Goal: Task Accomplishment & Management: Use online tool/utility

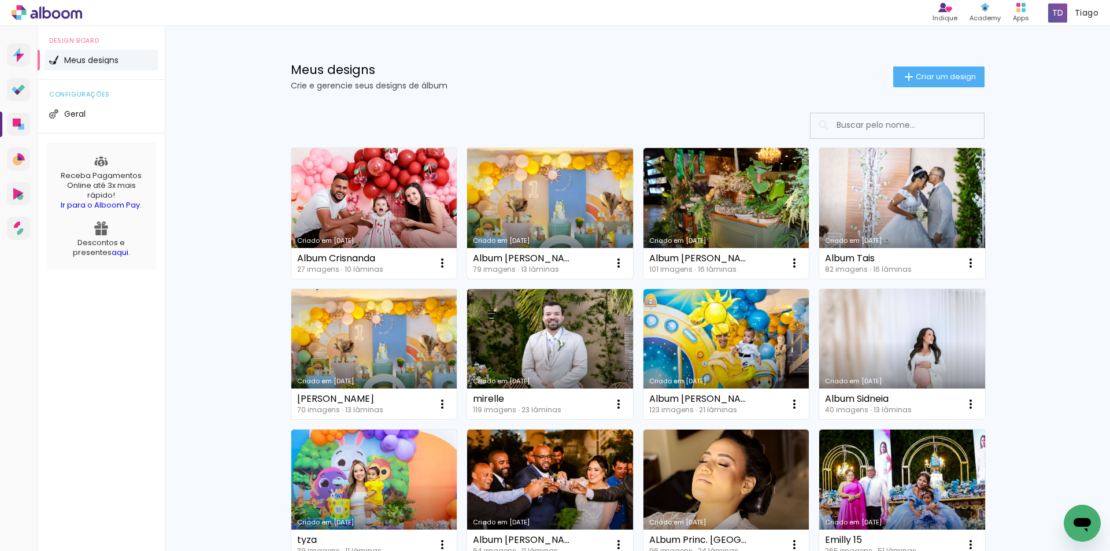
click at [581, 204] on link "Criado em [DATE]" at bounding box center [550, 213] width 166 height 131
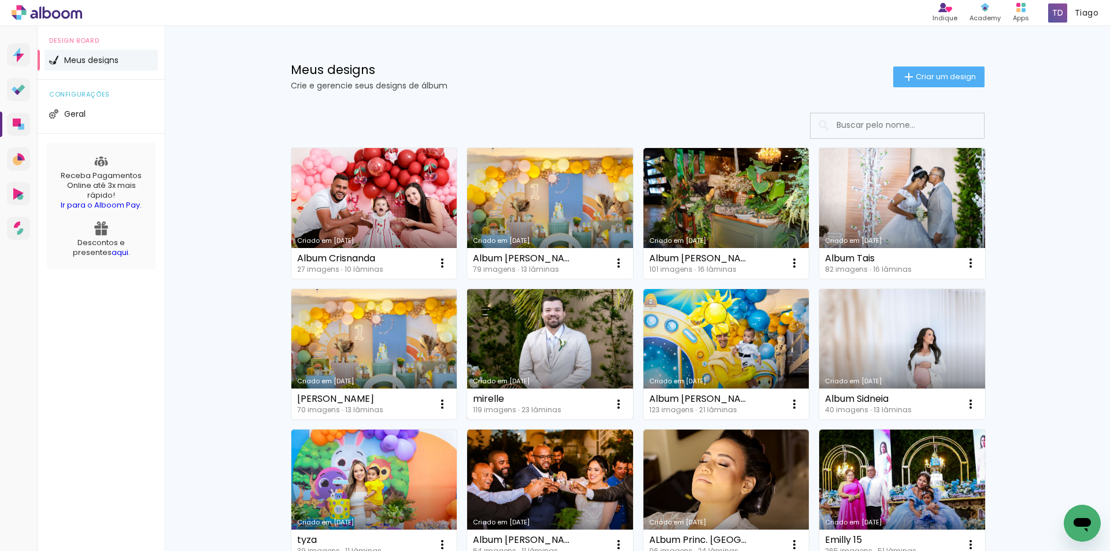
click at [503, 319] on link "Criado em [DATE]" at bounding box center [550, 354] width 166 height 131
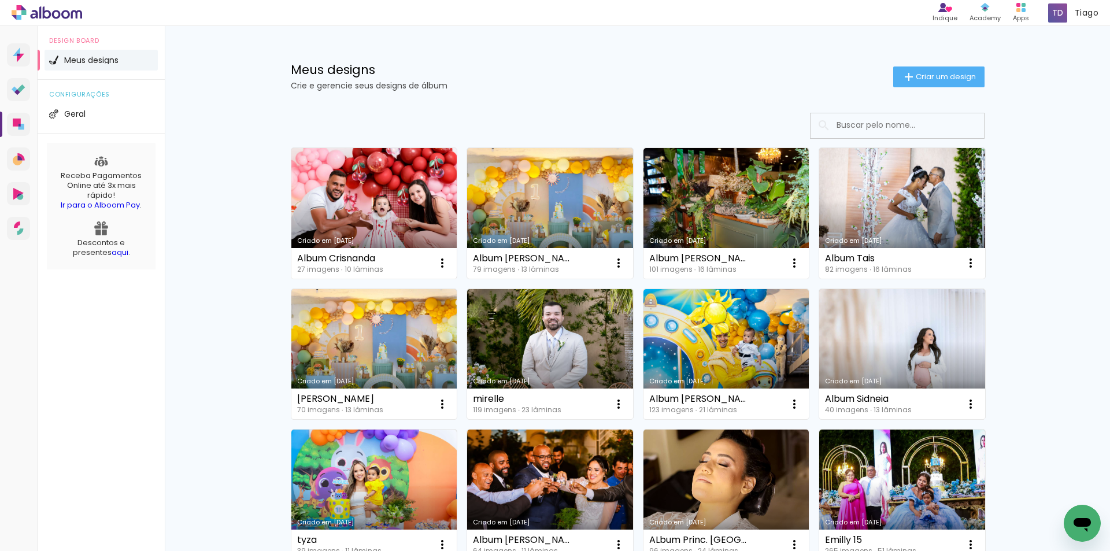
click at [397, 204] on link "Criado em [DATE]" at bounding box center [374, 213] width 166 height 131
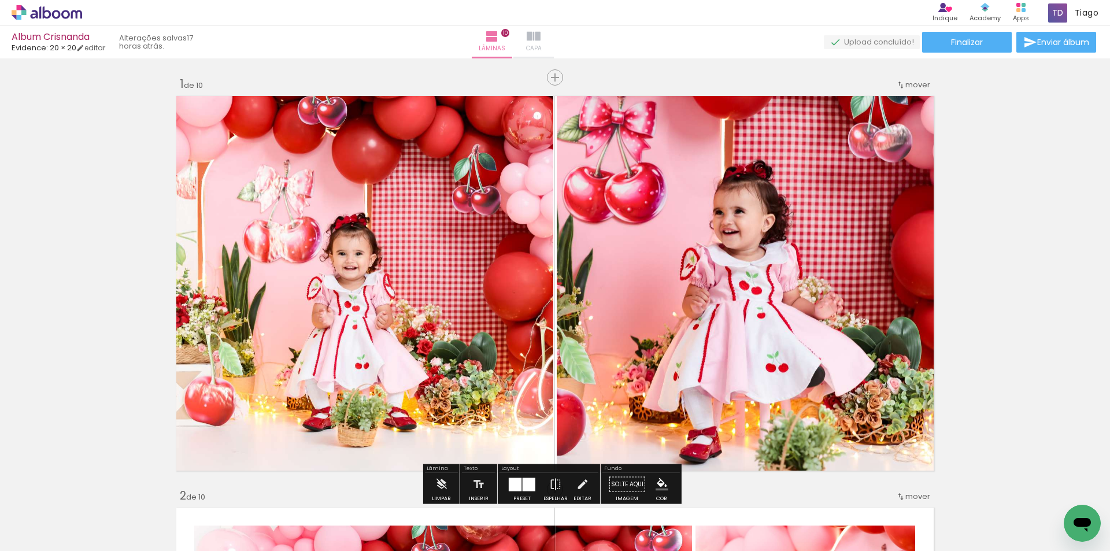
click at [542, 46] on span "Capa" at bounding box center [534, 48] width 16 height 10
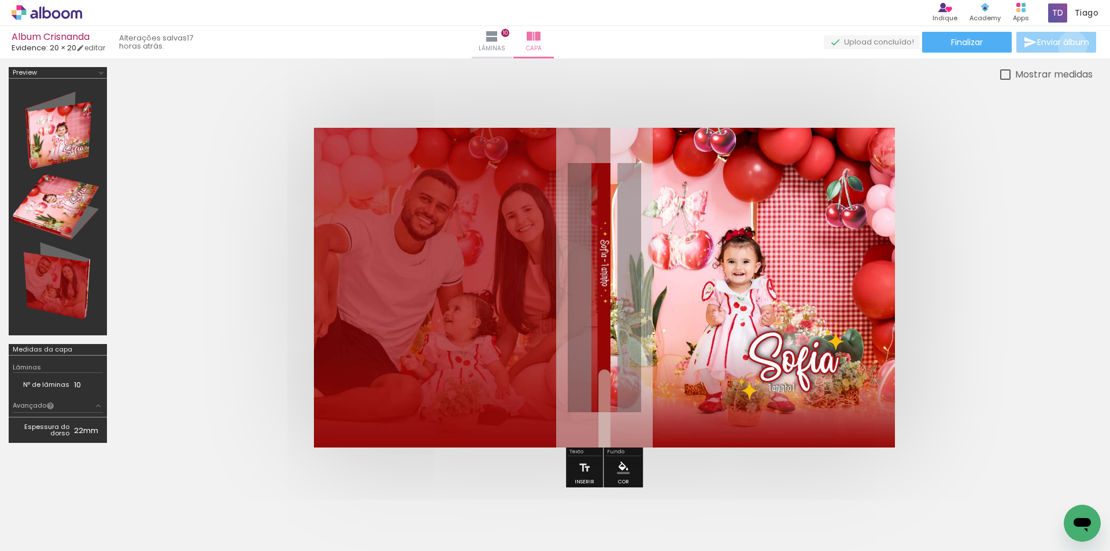
click at [1070, 46] on span "Enviar álbum" at bounding box center [1063, 42] width 52 height 8
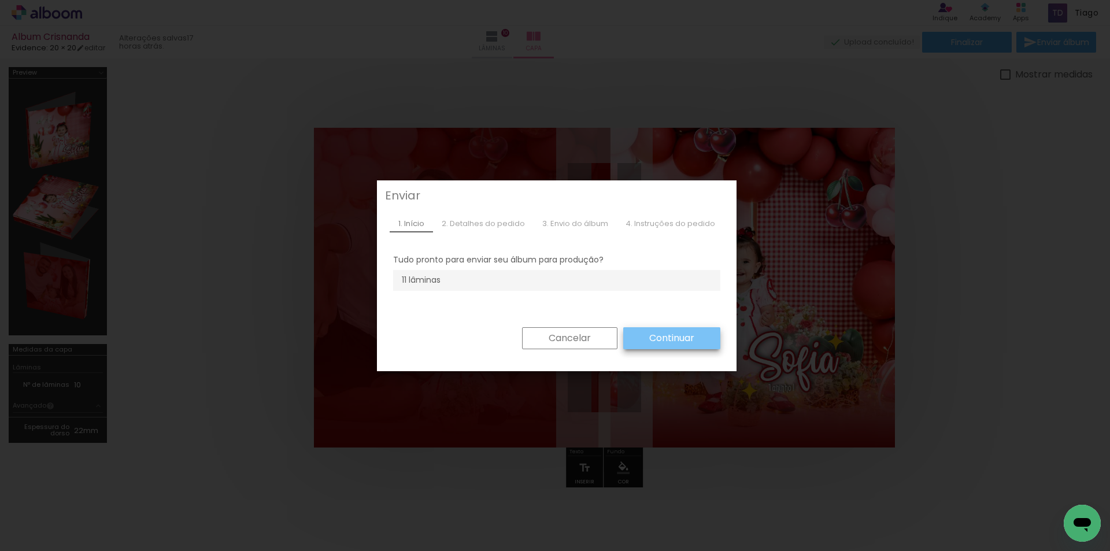
click at [0, 0] on slot "Continuar" at bounding box center [0, 0] width 0 height 0
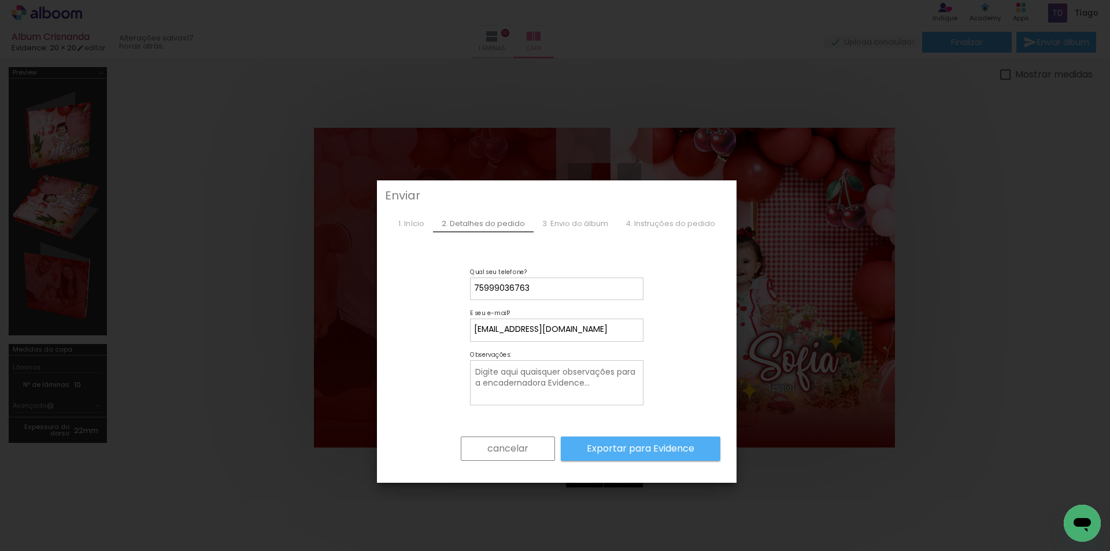
click at [0, 0] on slot "Exportar para Evidence" at bounding box center [0, 0] width 0 height 0
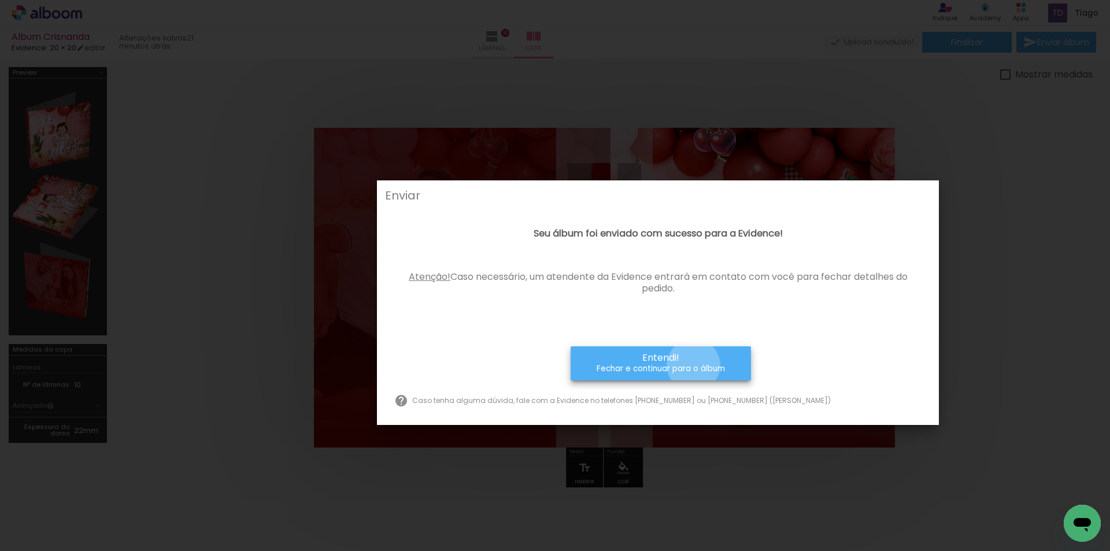
click at [694, 365] on small "Fechar e continuar para o álbum" at bounding box center [661, 369] width 128 height 12
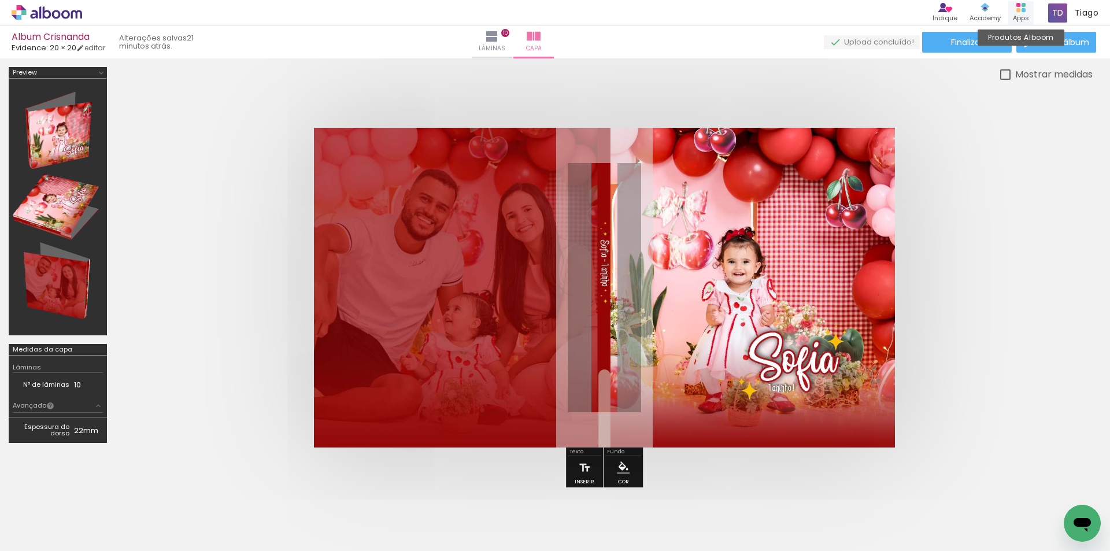
click at [1021, 12] on icon at bounding box center [1020, 7] width 9 height 9
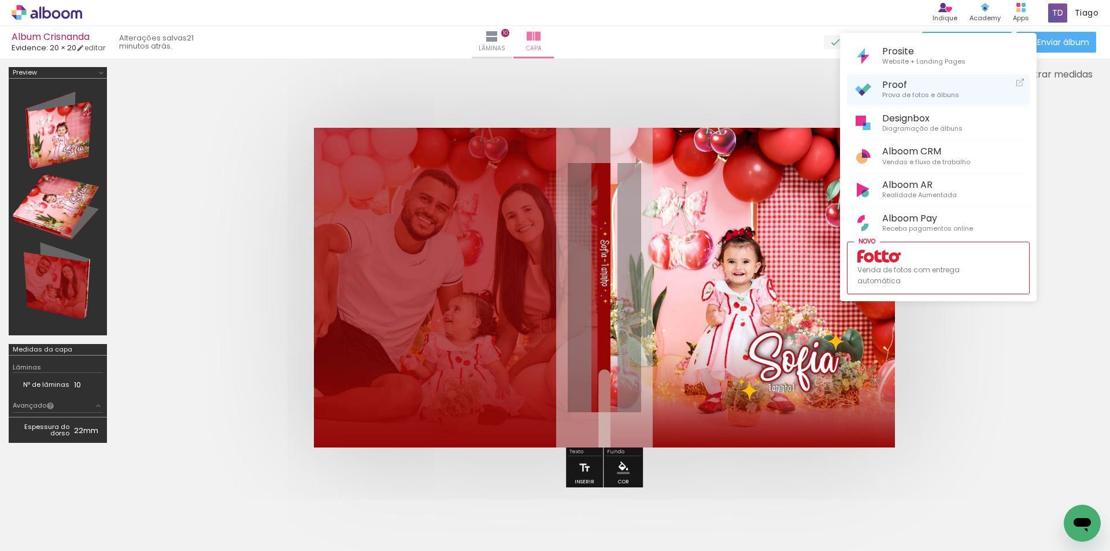
click at [908, 104] on link "Proof Prova de fotos e álbuns" at bounding box center [938, 90] width 183 height 31
